Goal: Find specific page/section: Find specific page/section

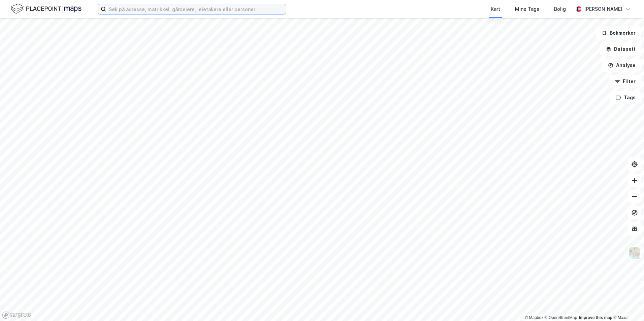
click at [158, 11] on input at bounding box center [196, 9] width 180 height 10
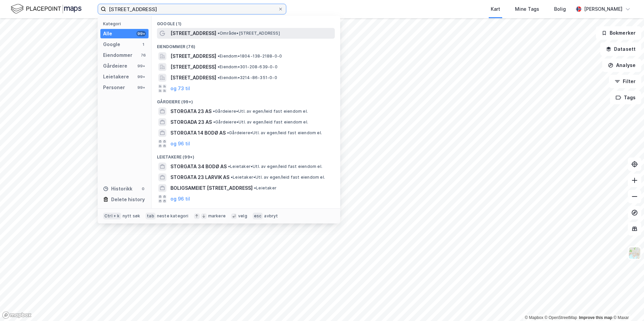
type input "[STREET_ADDRESS]"
click at [192, 31] on span "[STREET_ADDRESS]" at bounding box center [193, 33] width 46 height 8
